Goal: Transaction & Acquisition: Purchase product/service

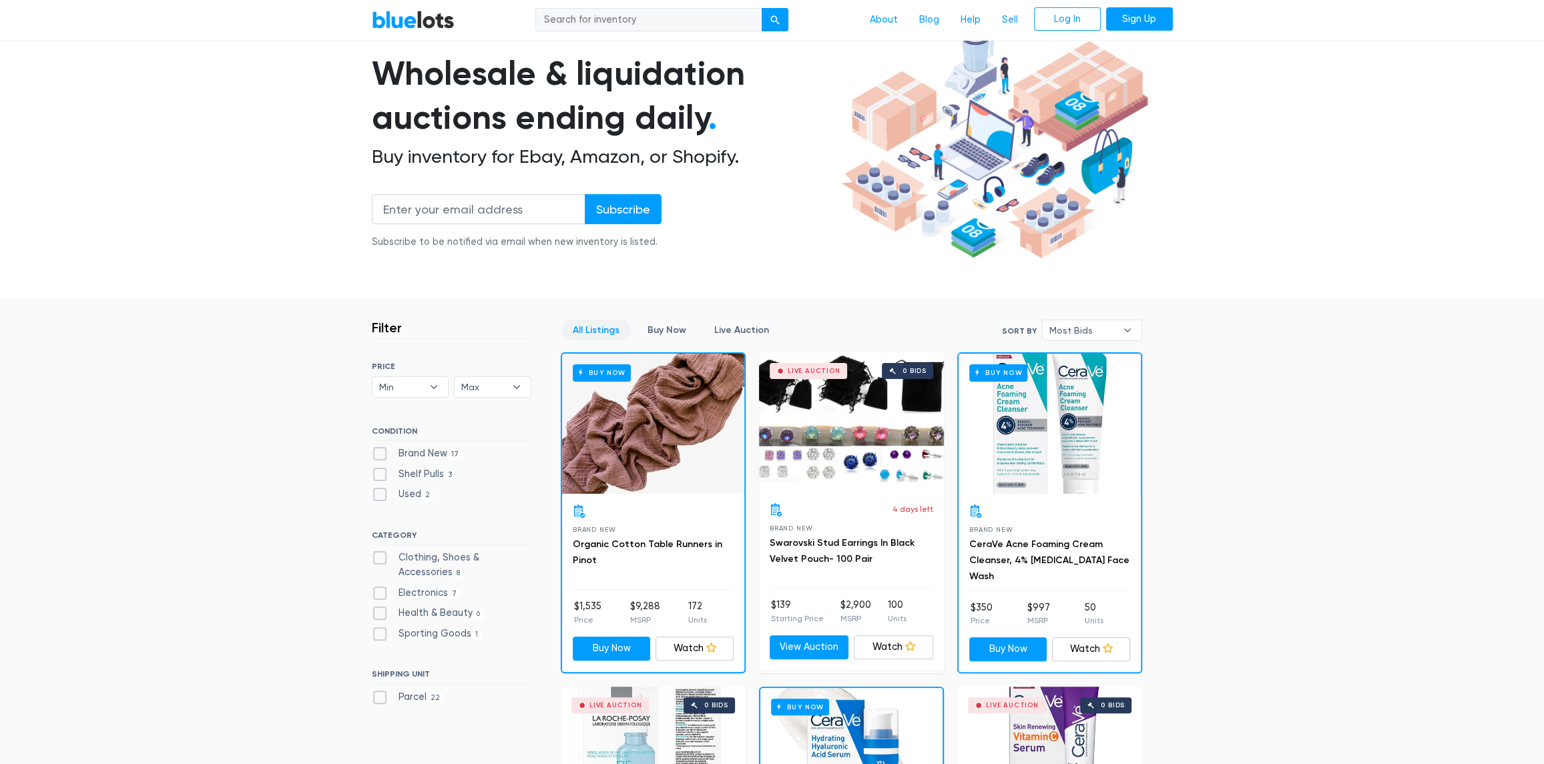
scroll to position [133, 0]
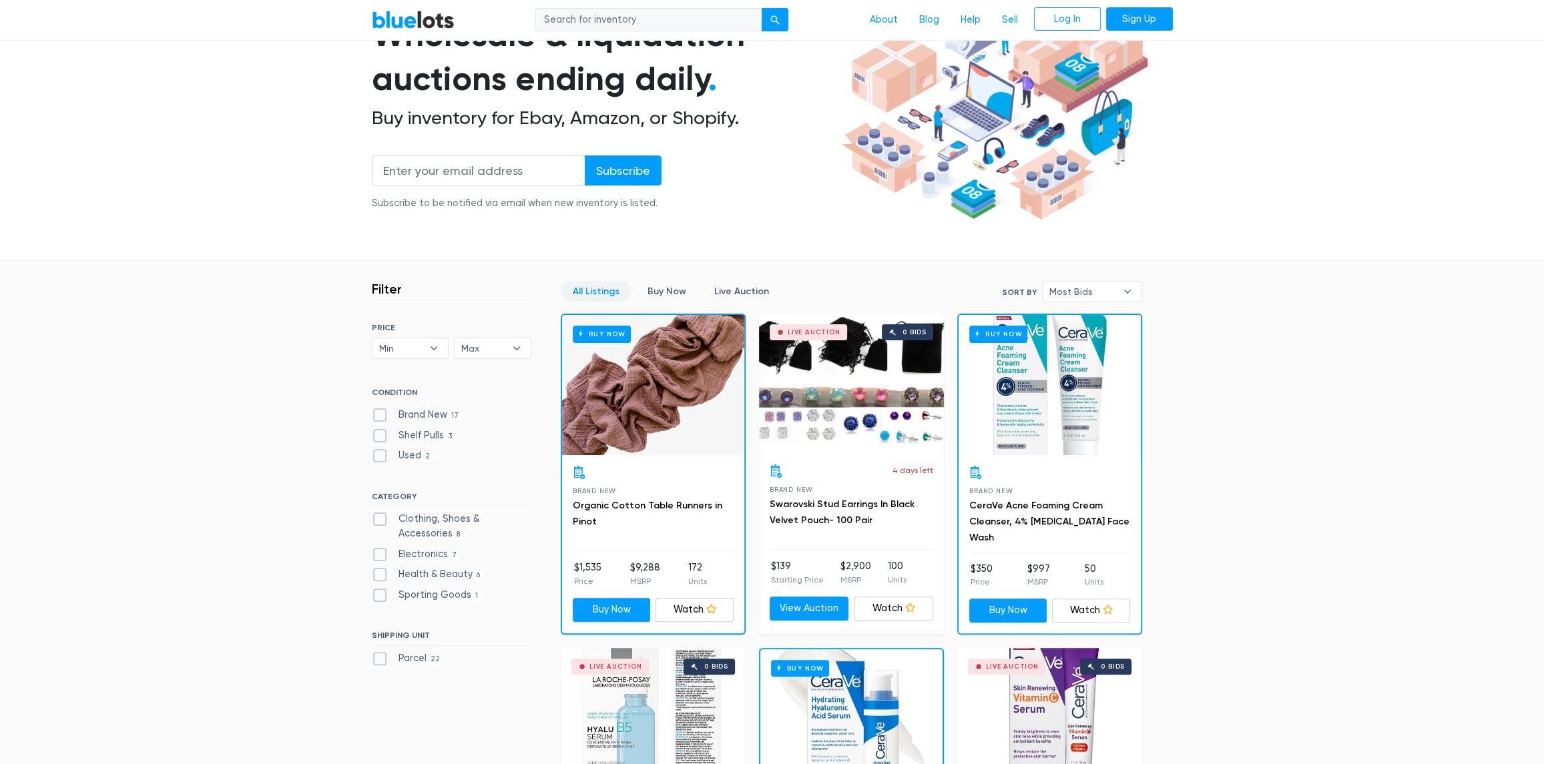
click at [379, 553] on label "Electronics 7" at bounding box center [416, 554] width 89 height 15
click at [379, 553] on input "Electronics 7" at bounding box center [376, 551] width 9 height 9
checkbox input "true"
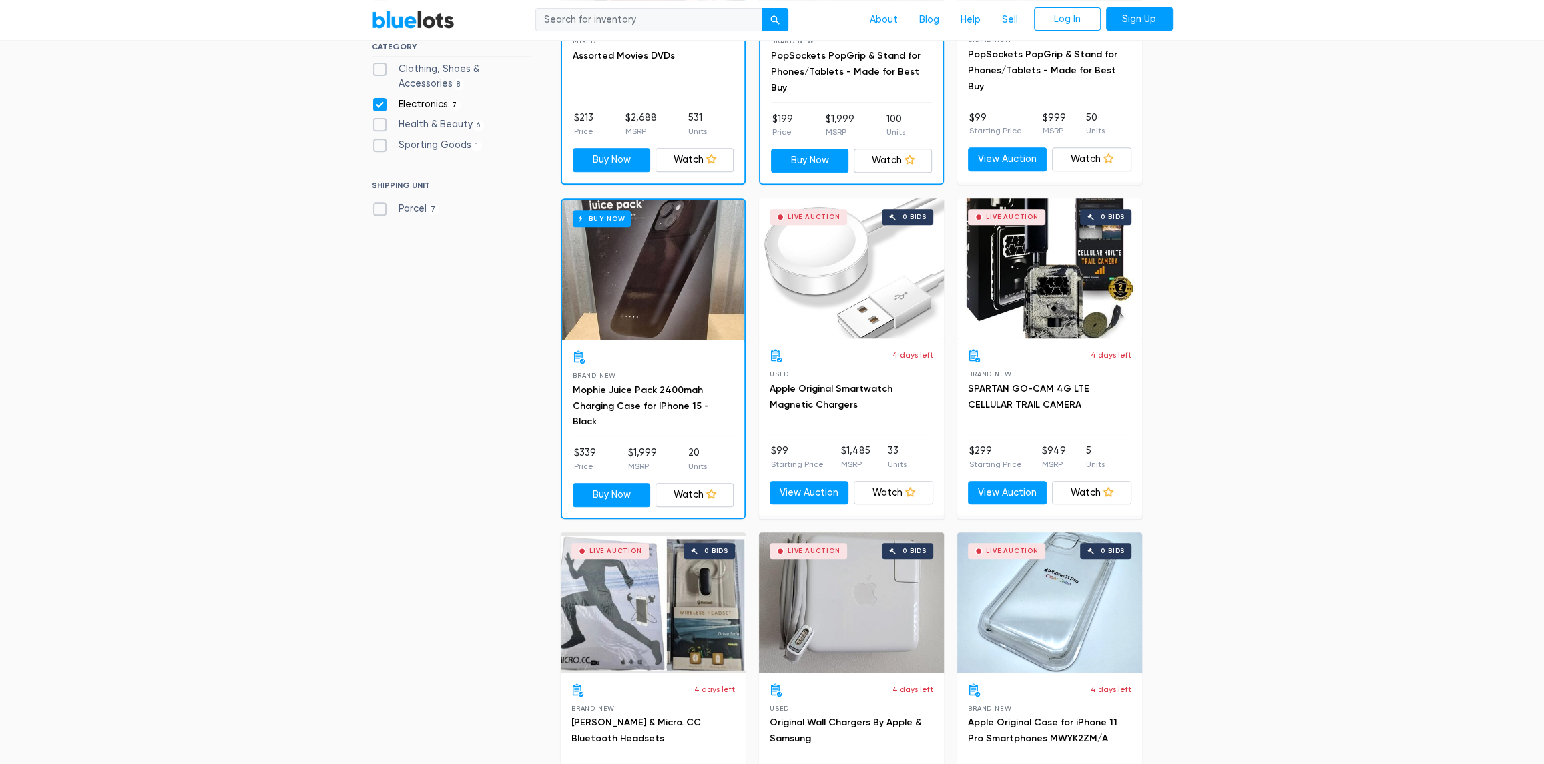
scroll to position [534, 0]
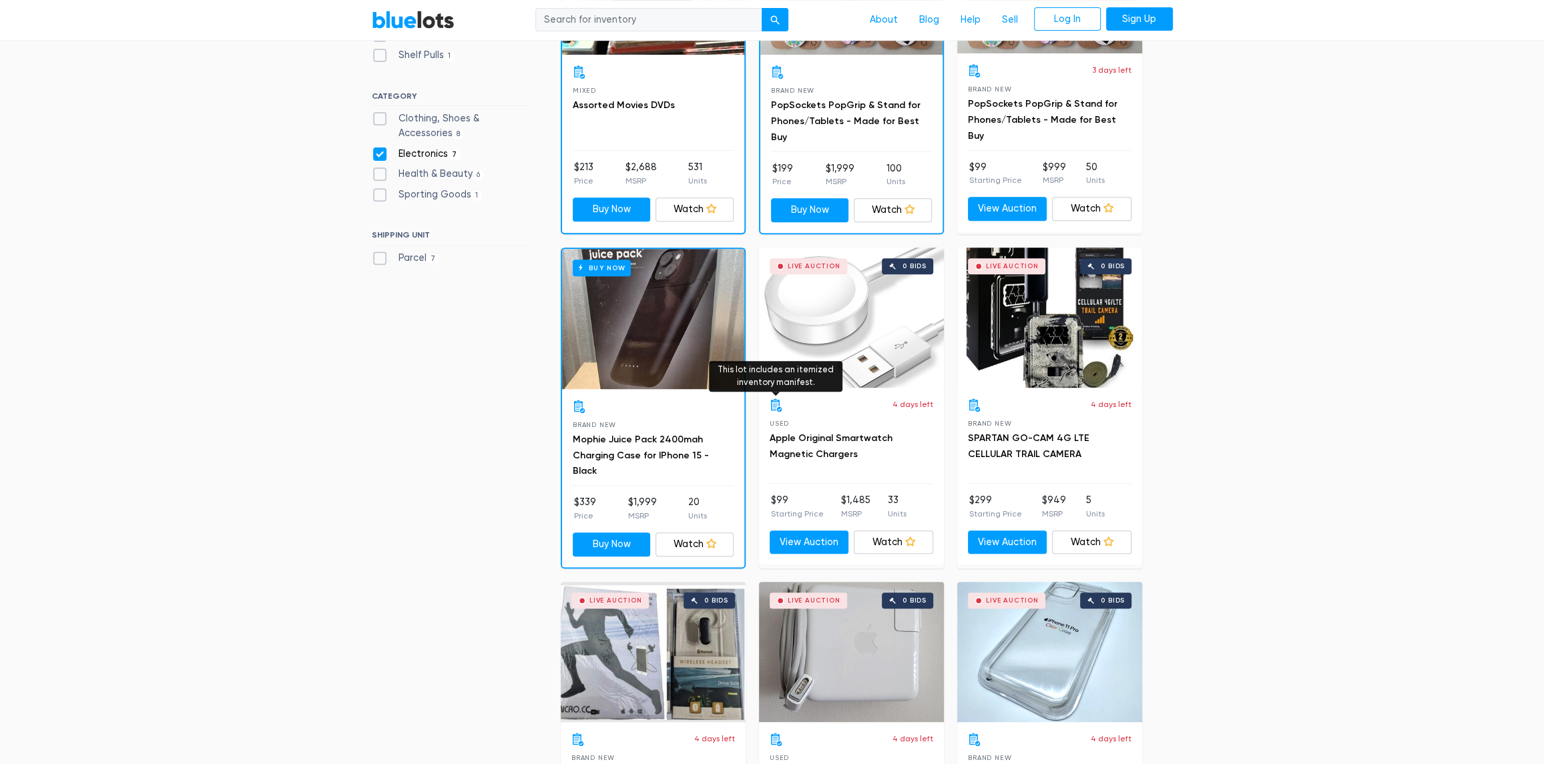
click at [773, 399] on icon at bounding box center [776, 404] width 11 height 13
click at [774, 406] on icon at bounding box center [775, 404] width 13 height 13
click at [576, 405] on icon at bounding box center [579, 406] width 13 height 13
click at [660, 407] on div at bounding box center [653, 406] width 161 height 13
click at [658, 366] on div "Buy Now" at bounding box center [653, 319] width 182 height 140
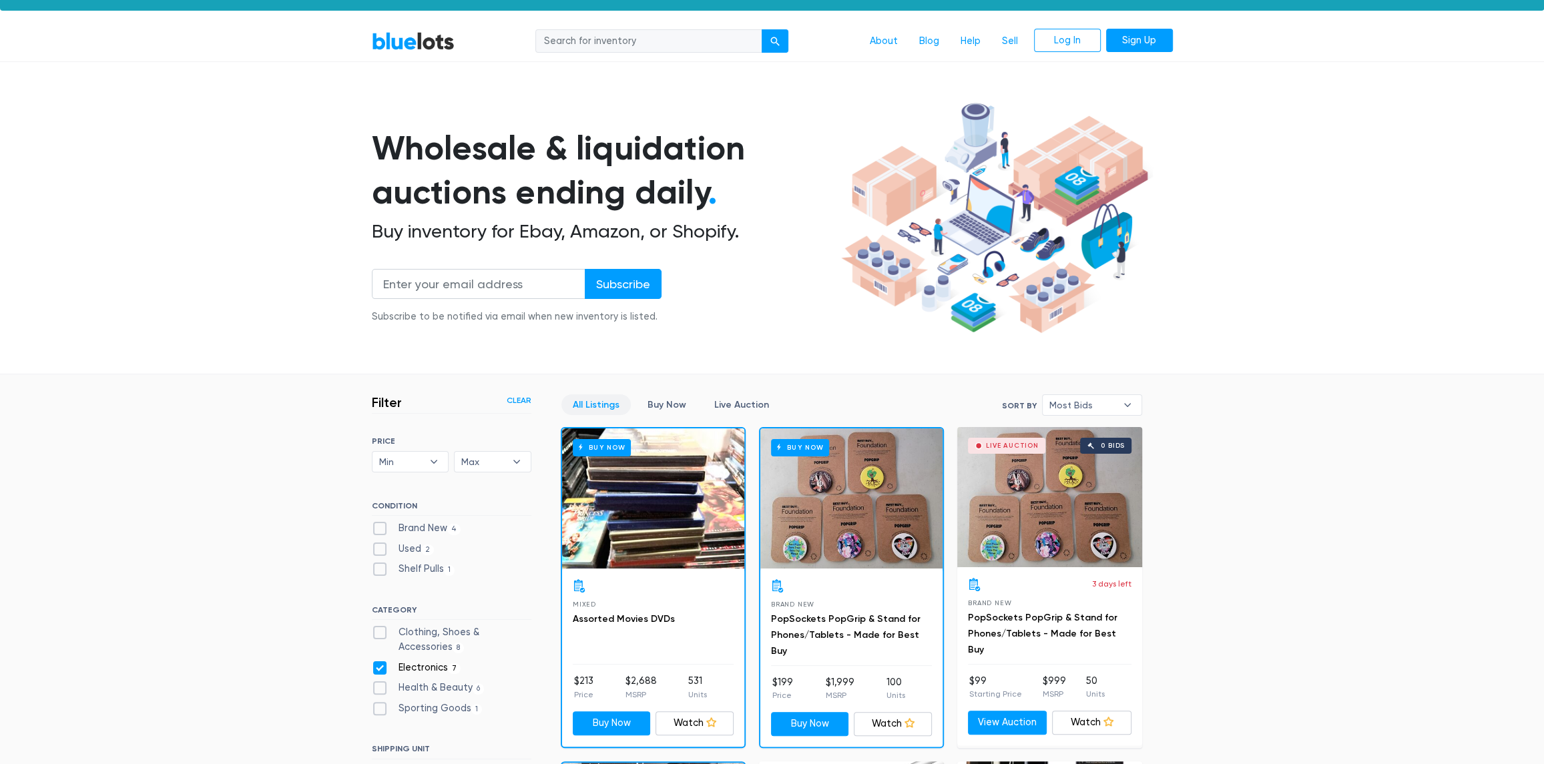
scroll to position [0, 0]
